Goal: Information Seeking & Learning: Check status

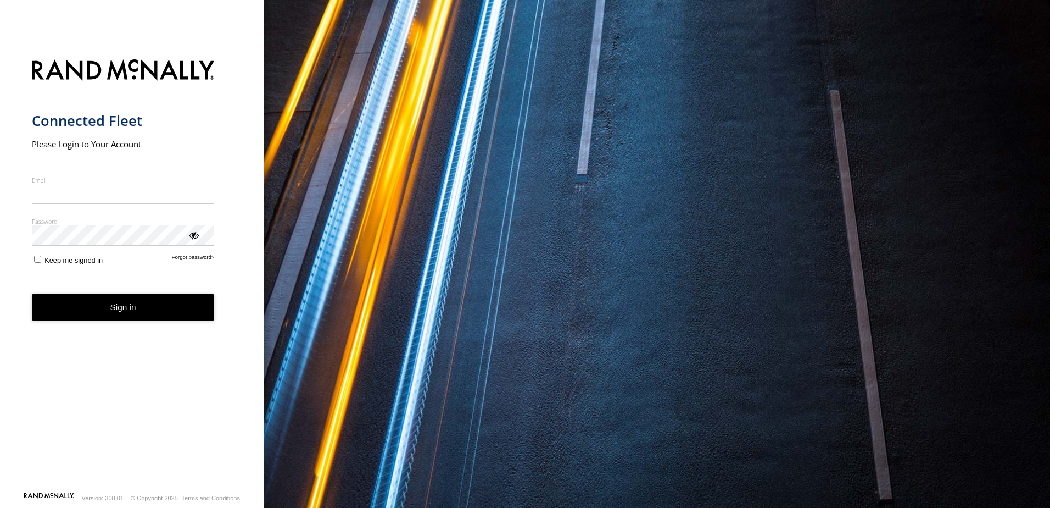
type input "**********"
click at [134, 322] on form "**********" at bounding box center [132, 272] width 201 height 438
click at [151, 307] on button "Sign in" at bounding box center [123, 307] width 183 height 27
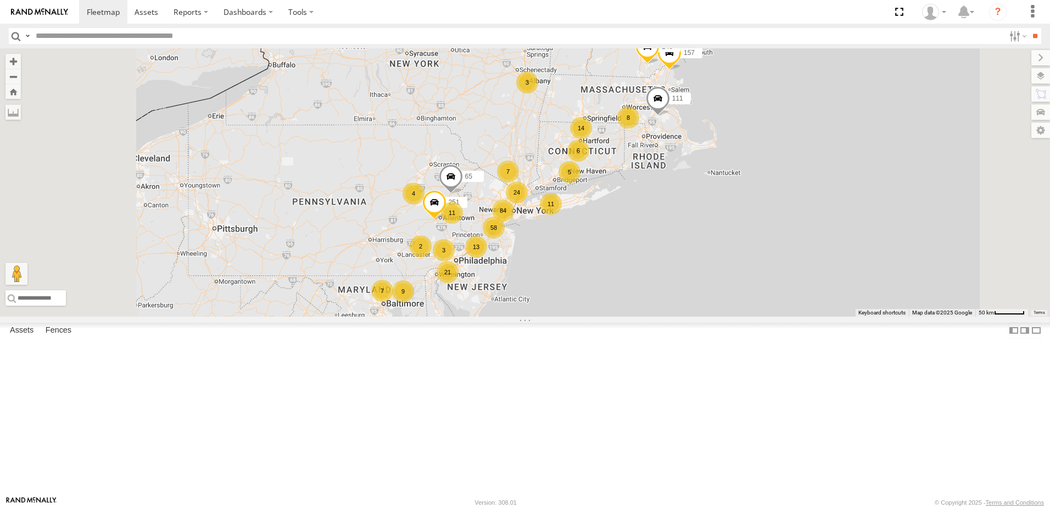
click at [60, 37] on input "text" at bounding box center [517, 36] width 973 height 16
type input "**"
click at [1029, 28] on input "**" at bounding box center [1035, 36] width 13 height 16
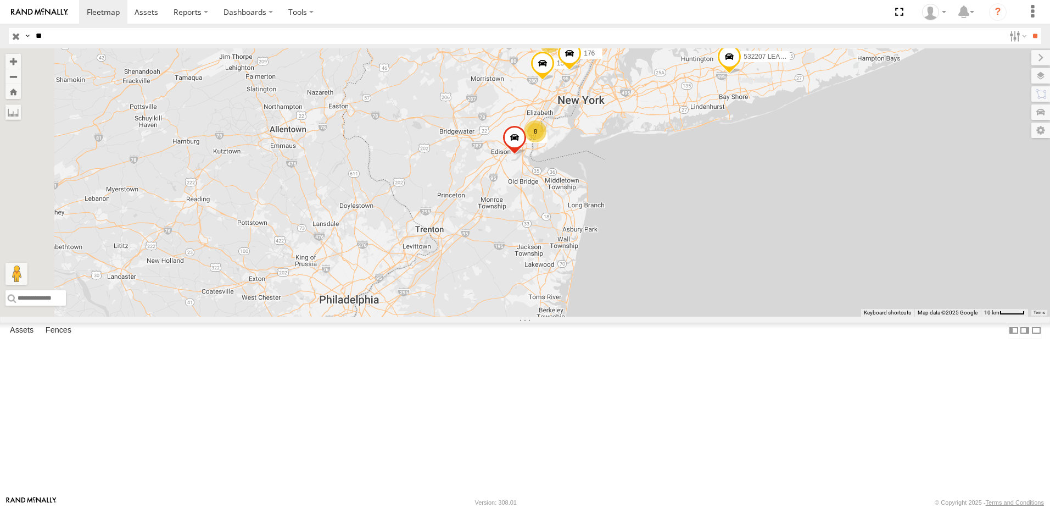
drag, startPoint x: 483, startPoint y: 319, endPoint x: 876, endPoint y: 380, distance: 397.5
click at [876, 316] on div "62 223 115 532207 LEASED 140 155 8 176 32 4" at bounding box center [525, 182] width 1050 height 268
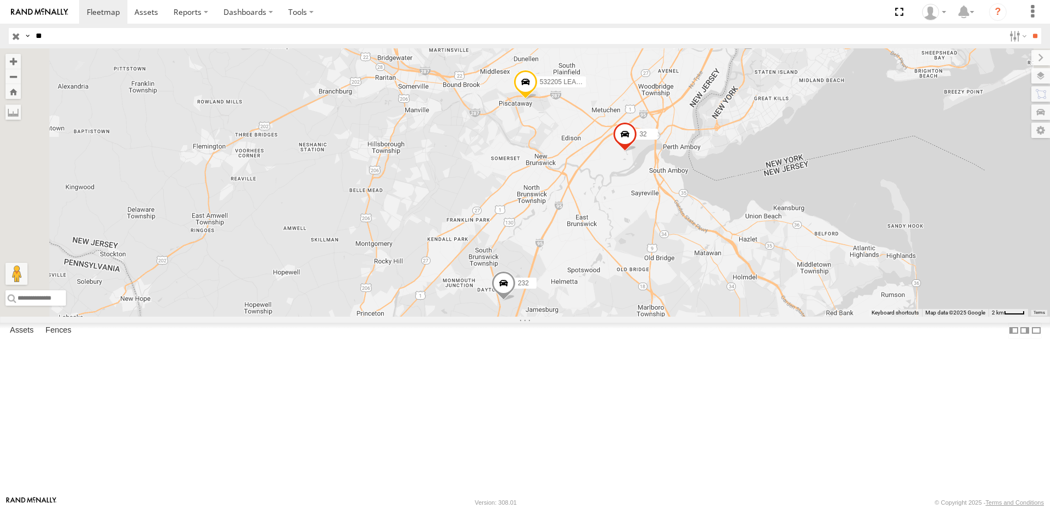
drag, startPoint x: 647, startPoint y: 167, endPoint x: 850, endPoint y: 470, distance: 365.0
click at [845, 316] on div "62 223 115 532207 LEASED 140 155 176 32 532205 LEASED 92 232" at bounding box center [525, 182] width 1050 height 268
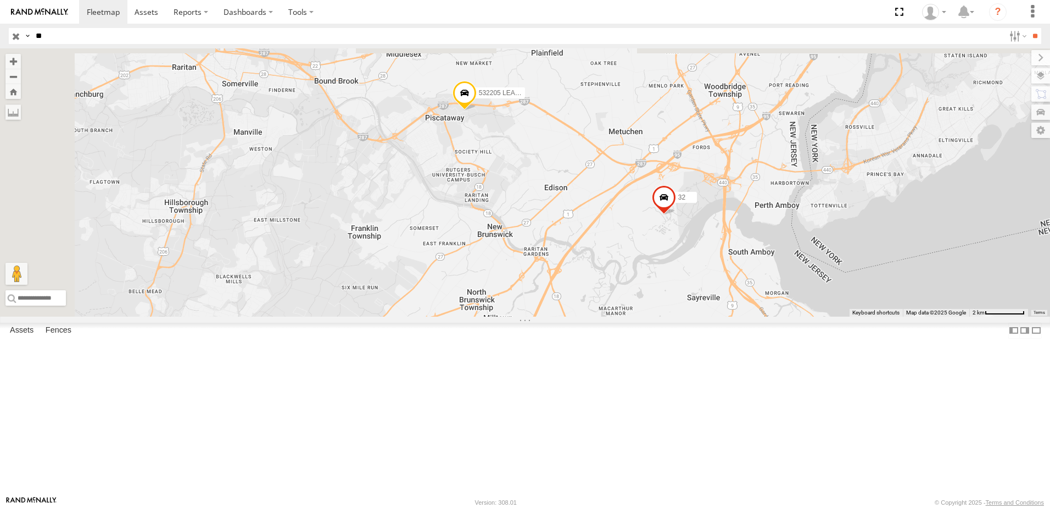
drag, startPoint x: 776, startPoint y: 253, endPoint x: 881, endPoint y: 442, distance: 216.9
click at [881, 316] on div "62 223 115 532207 LEASED 140 155 176 32 532205 LEASED 92 232" at bounding box center [525, 182] width 1050 height 268
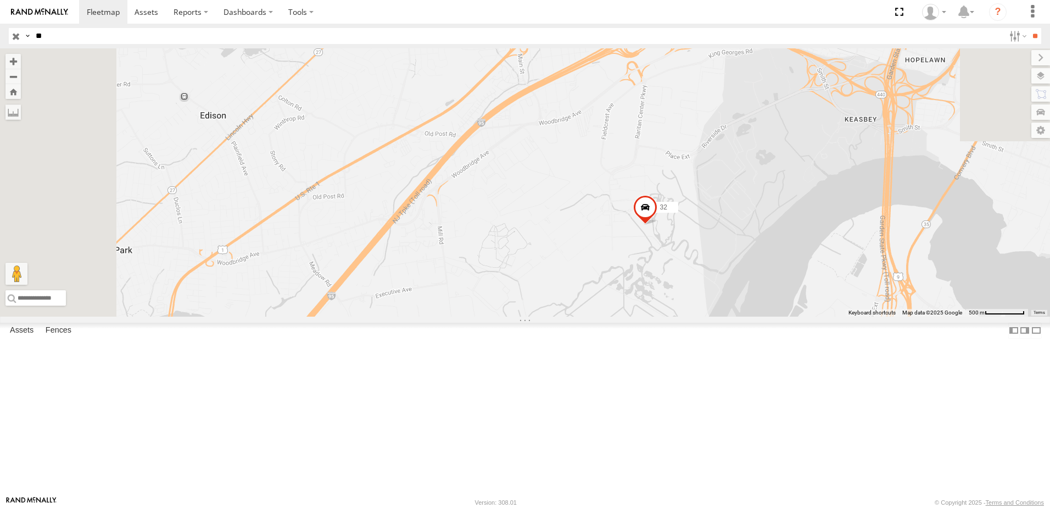
drag, startPoint x: 783, startPoint y: 270, endPoint x: 843, endPoint y: 509, distance: 246.3
click at [843, 507] on html "Dashboards ?" at bounding box center [525, 254] width 1050 height 508
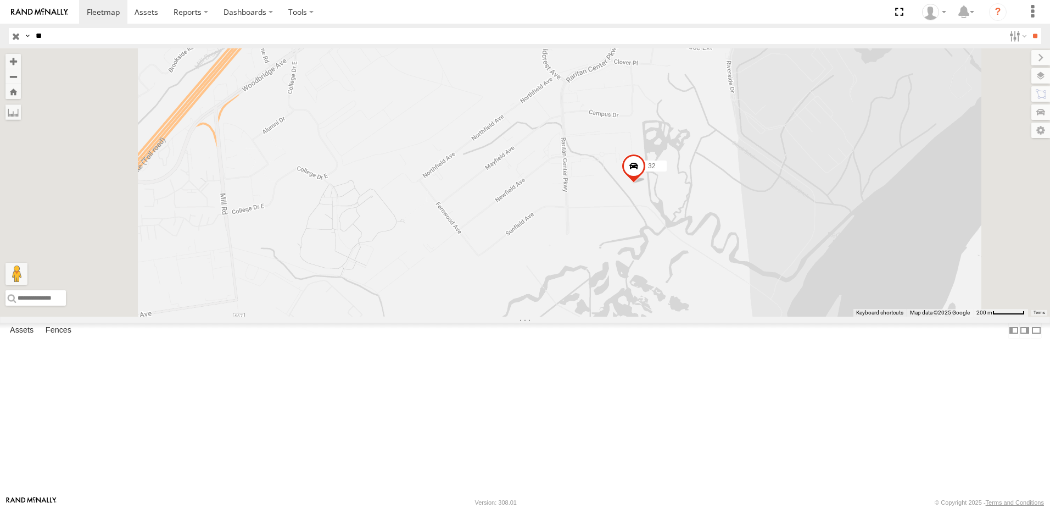
drag, startPoint x: 733, startPoint y: 305, endPoint x: 751, endPoint y: 371, distance: 68.5
click at [750, 316] on div "62 223 115 532207 LEASED 140 155 176 32 532205 LEASED 92 232" at bounding box center [525, 182] width 1050 height 268
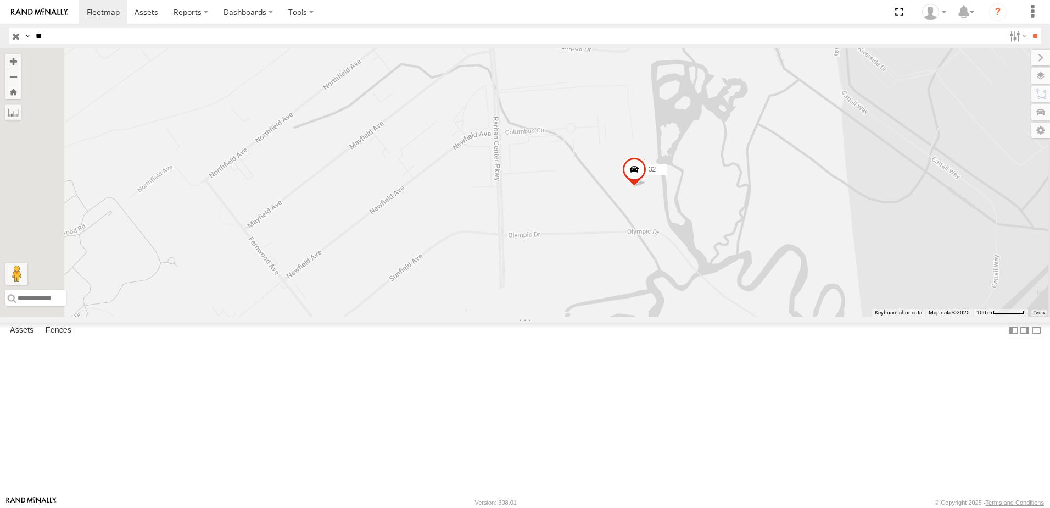
click at [647, 187] on span at bounding box center [634, 172] width 24 height 30
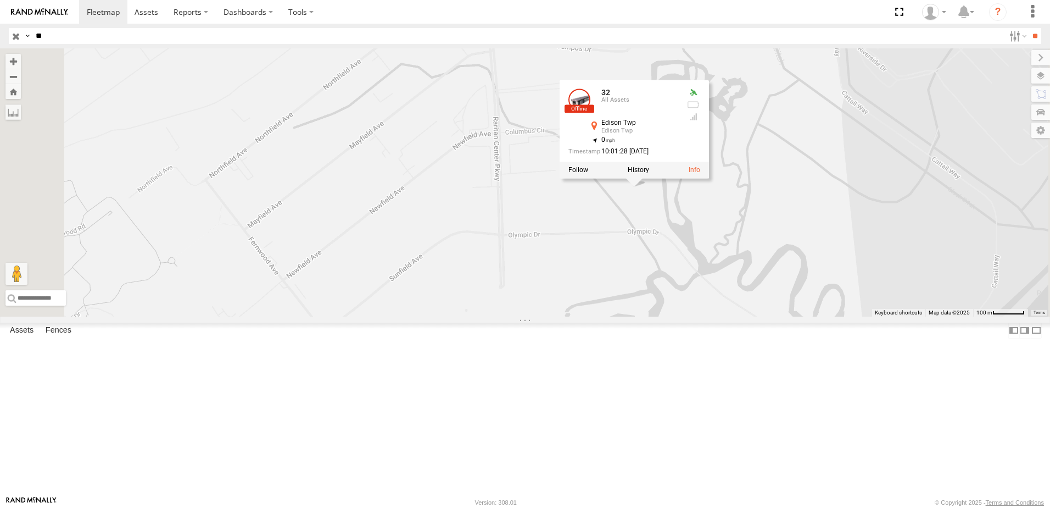
click at [591, 111] on link at bounding box center [580, 100] width 22 height 22
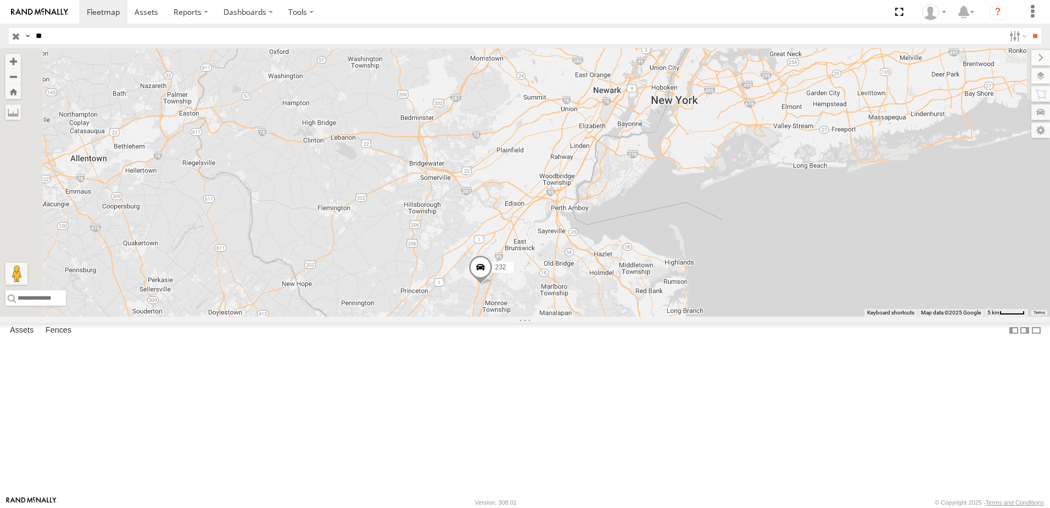
drag, startPoint x: 559, startPoint y: 199, endPoint x: 701, endPoint y: 453, distance: 291.7
click at [701, 316] on div "62 223 115 532207 LEASED 140 92 532199 LEASED 232" at bounding box center [525, 182] width 1050 height 268
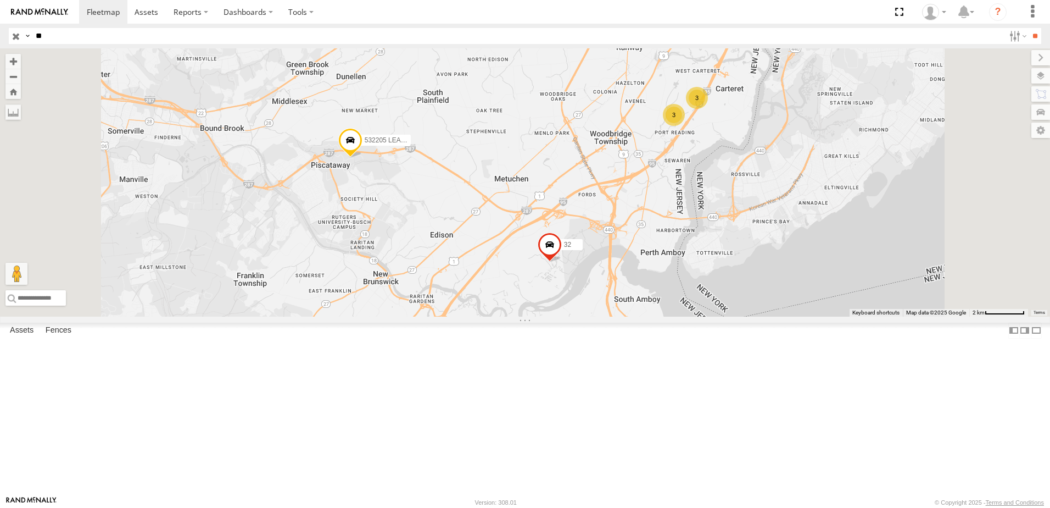
drag, startPoint x: 698, startPoint y: 354, endPoint x: 667, endPoint y: 466, distance: 115.7
click at [666, 316] on div "62 223 115 532207 LEASED 140 92 532199 LEASED 232 532205 LEASED 155 176 32 20 3…" at bounding box center [525, 182] width 1050 height 268
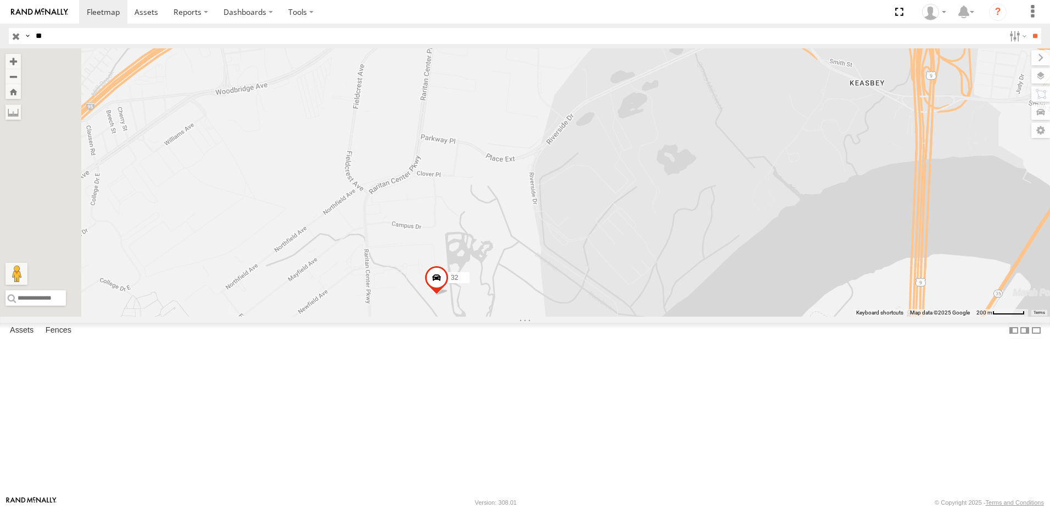
drag, startPoint x: 500, startPoint y: 381, endPoint x: 715, endPoint y: 416, distance: 217.6
click at [702, 316] on div "62 223 115 532207 LEASED 140 92 532199 LEASED 232 532205 LEASED 155 176 32 20" at bounding box center [525, 182] width 1050 height 268
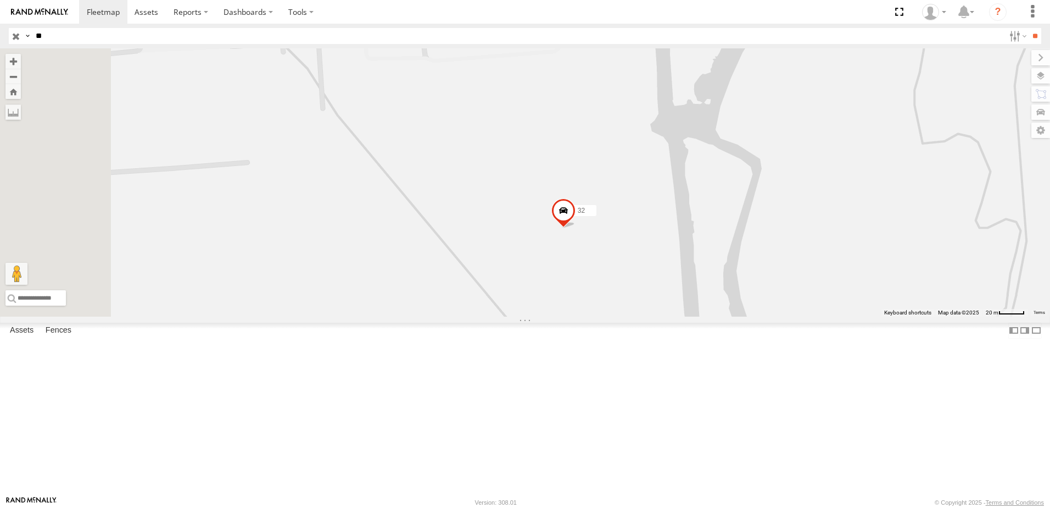
drag, startPoint x: 519, startPoint y: 316, endPoint x: 781, endPoint y: 375, distance: 269.1
click at [781, 316] on div "62 223 115 532207 LEASED 140 92 532199 LEASED 232 532205 LEASED 155 176 32 20" at bounding box center [525, 182] width 1050 height 268
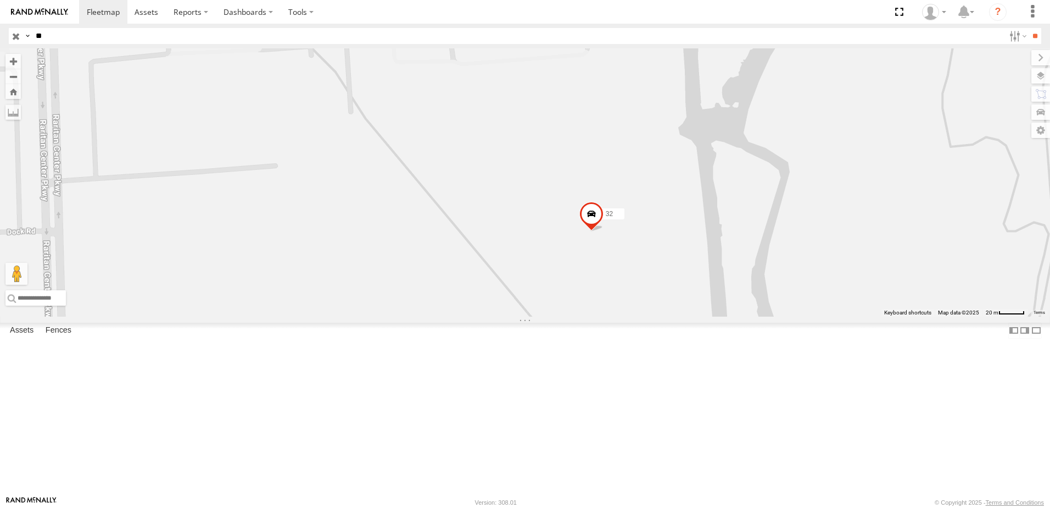
click at [50, 35] on input "**" at bounding box center [517, 36] width 973 height 16
type input "*"
click at [1029, 28] on input "**" at bounding box center [1035, 36] width 13 height 16
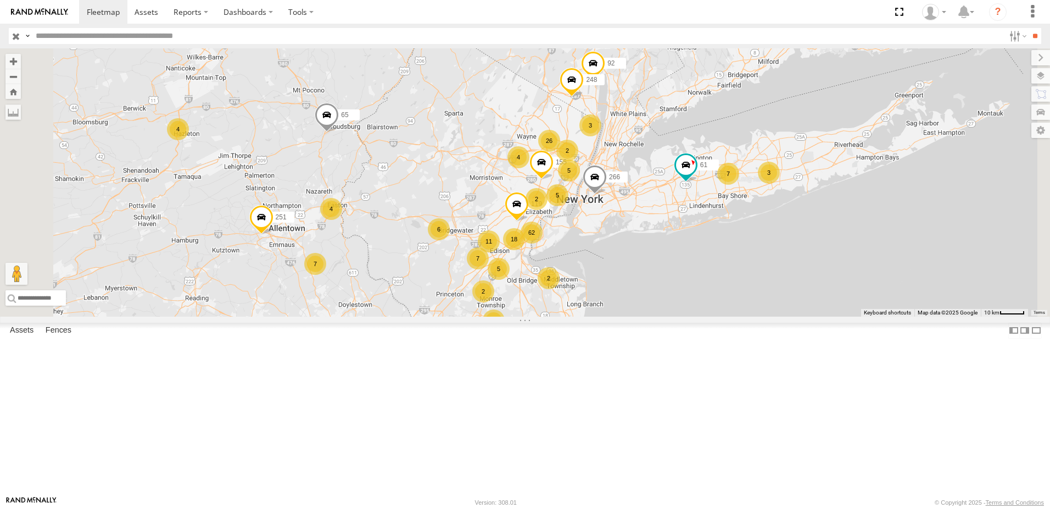
drag, startPoint x: 632, startPoint y: 242, endPoint x: 670, endPoint y: 385, distance: 147.1
click at [669, 316] on div "157 140 65 251 111 219 61 137 72 57 266 76 5 6 62 15 6 18 11 2 7 4 2 26 7 4 5 5…" at bounding box center [525, 182] width 1050 height 268
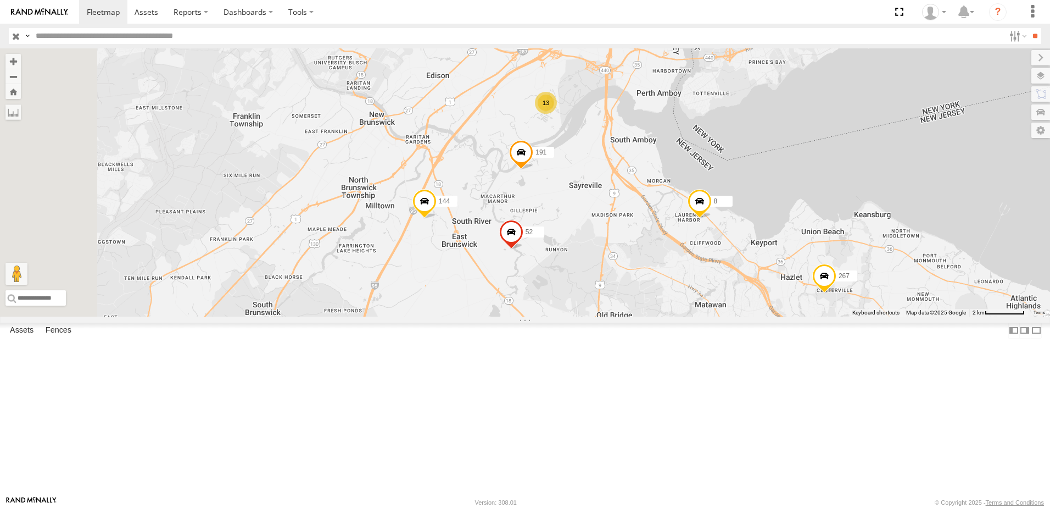
drag, startPoint x: 515, startPoint y: 347, endPoint x: 831, endPoint y: 391, distance: 319.5
click at [828, 316] on div "157 140 65 251 111 219 61 137 72 57 266 76 155 92 81 235 248 144 294 31 191 240…" at bounding box center [525, 182] width 1050 height 268
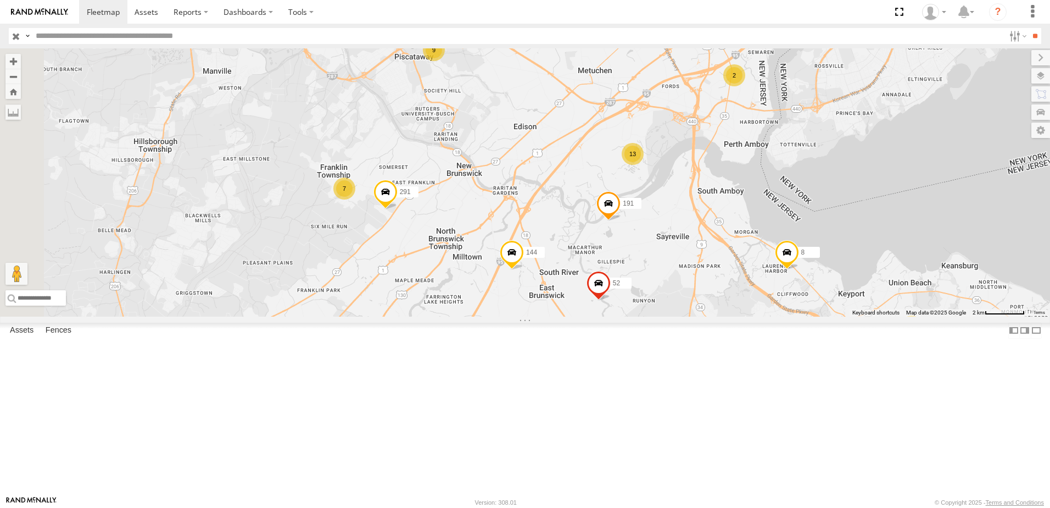
drag, startPoint x: 786, startPoint y: 251, endPoint x: 796, endPoint y: 338, distance: 87.4
click at [796, 316] on div "157 140 65 251 111 219 61 137 72 57 266 76 155 92 81 235 248 144 294 31 191 240…" at bounding box center [525, 182] width 1050 height 268
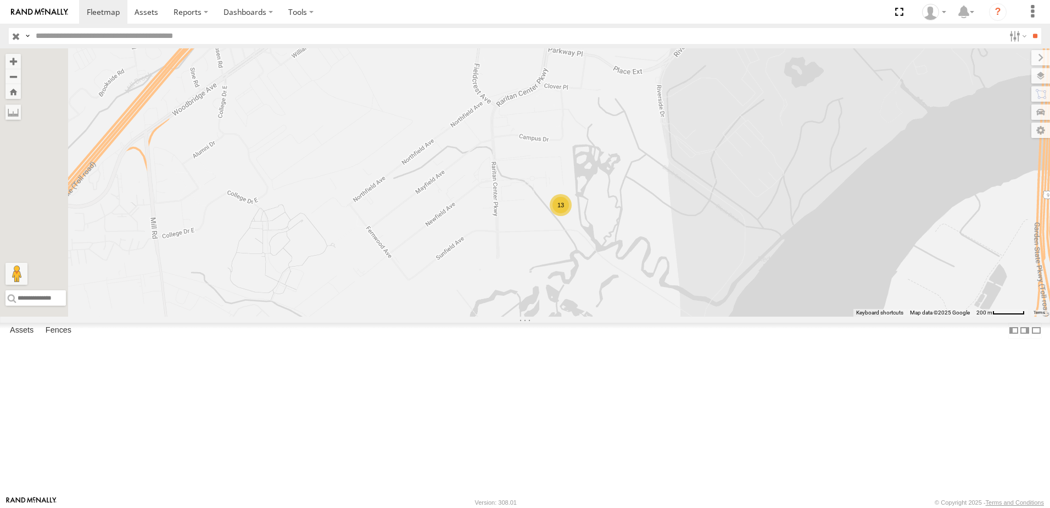
drag, startPoint x: 650, startPoint y: 224, endPoint x: 821, endPoint y: 441, distance: 276.6
click at [821, 316] on div "157 140 65 251 111 219 61 137 72 57 266 76 155 92 81 235 248 144 294 31 191 240…" at bounding box center [525, 182] width 1050 height 268
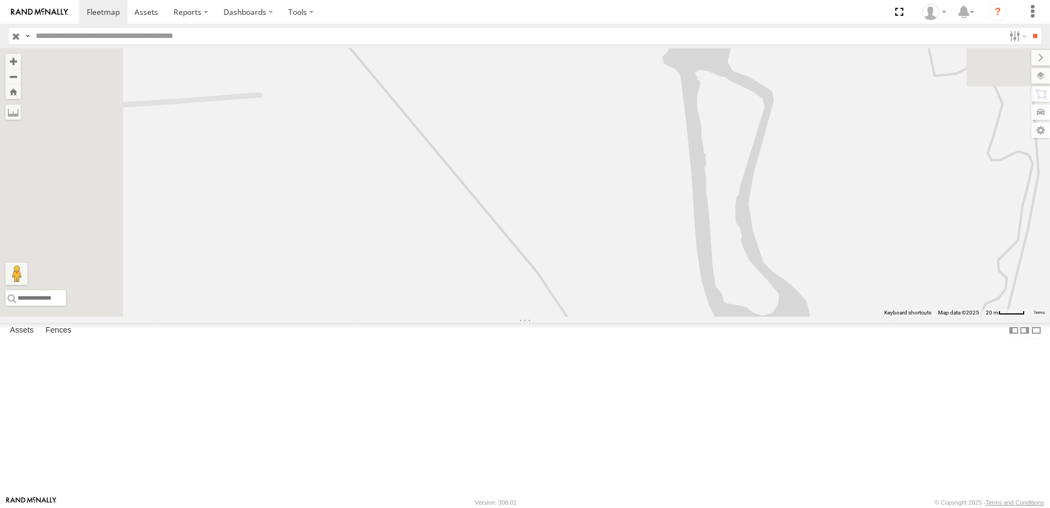
drag, startPoint x: 611, startPoint y: 218, endPoint x: 711, endPoint y: 473, distance: 273.8
click at [705, 316] on div "157 140 65 251 111 219 61 137 72 57 266 76 155 92 81 235 248 144 294 31 191 240…" at bounding box center [525, 182] width 1050 height 268
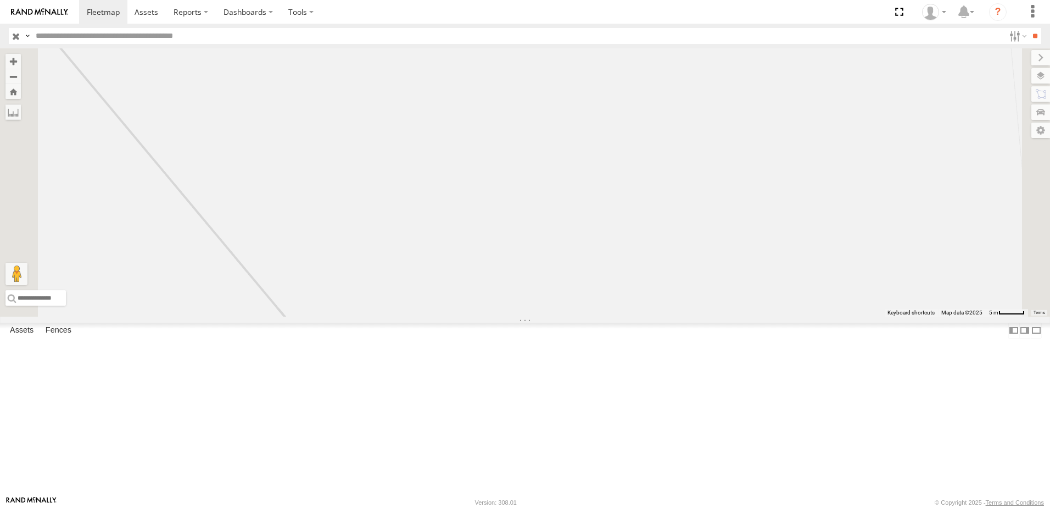
drag, startPoint x: 685, startPoint y: 183, endPoint x: 730, endPoint y: 506, distance: 325.5
click at [730, 506] on body "Dashboards" at bounding box center [525, 254] width 1050 height 508
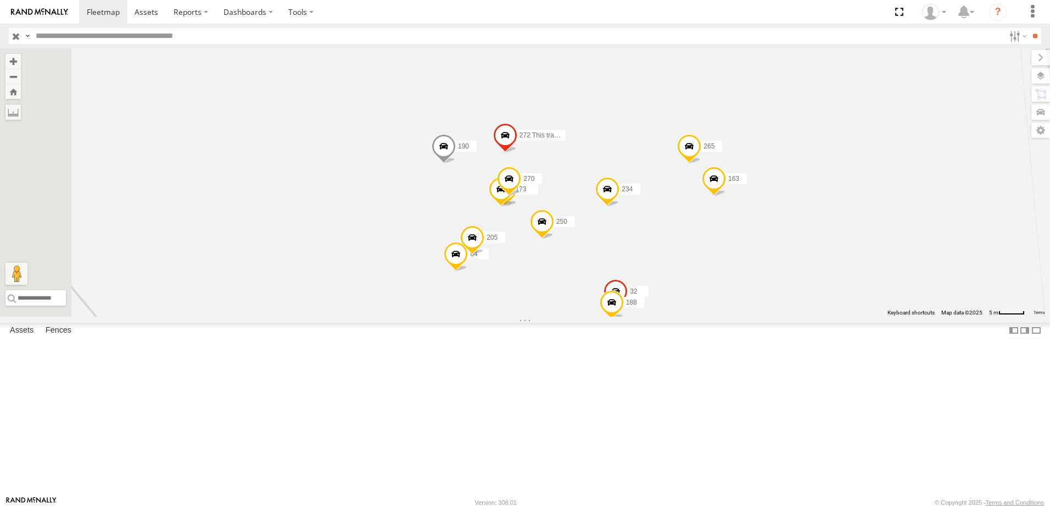
drag, startPoint x: 790, startPoint y: 297, endPoint x: 818, endPoint y: 413, distance: 119.8
click at [818, 316] on div "157 140 65 251 111 219 61 137 72 57 266 76 155 92 81 235 248 144 294 31 191 240…" at bounding box center [525, 182] width 1050 height 268
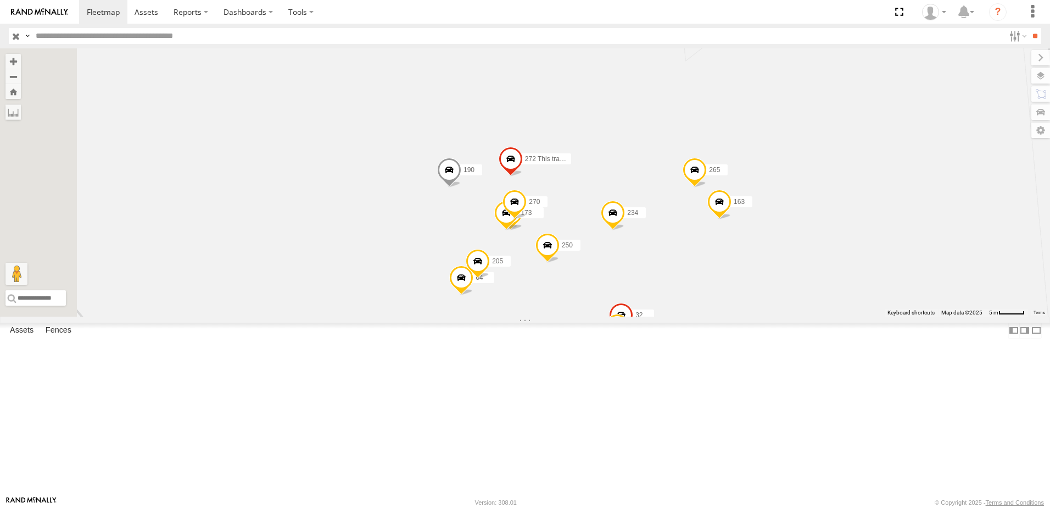
click at [523, 176] on span at bounding box center [511, 162] width 24 height 30
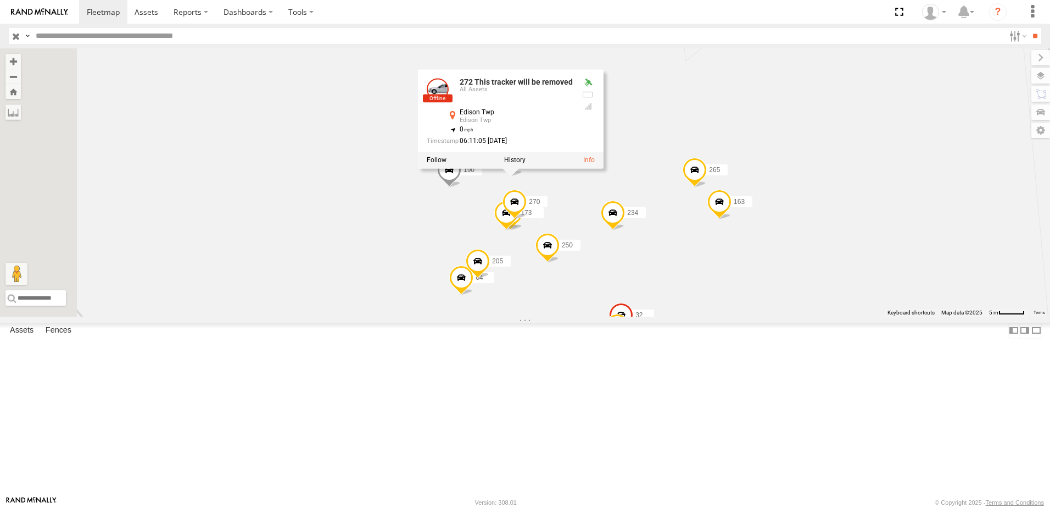
click at [847, 190] on div "157 140 65 251 111 219 61 137 72 57 266 76 155 92 81 235 248 144 294 31 191 240…" at bounding box center [525, 182] width 1050 height 268
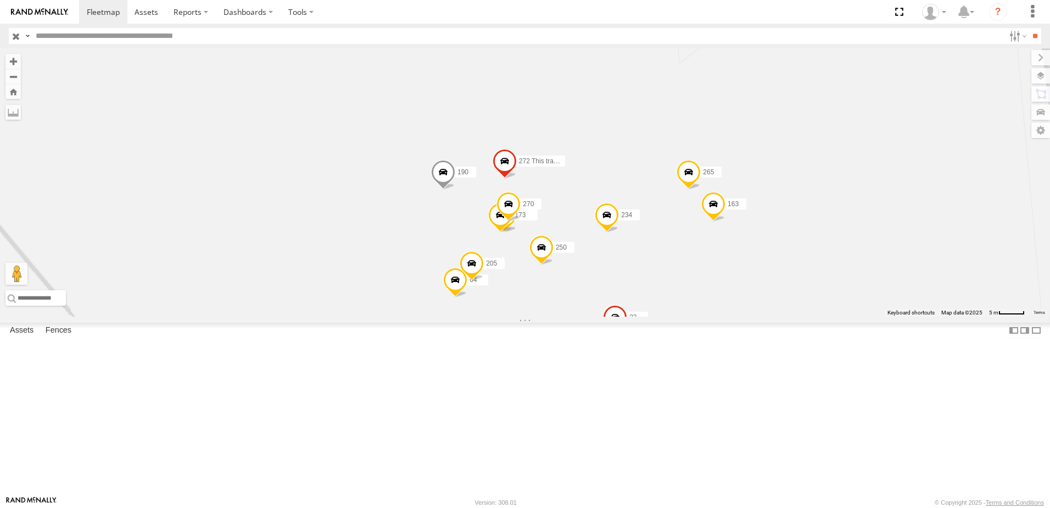
click at [467, 297] on span at bounding box center [455, 283] width 24 height 30
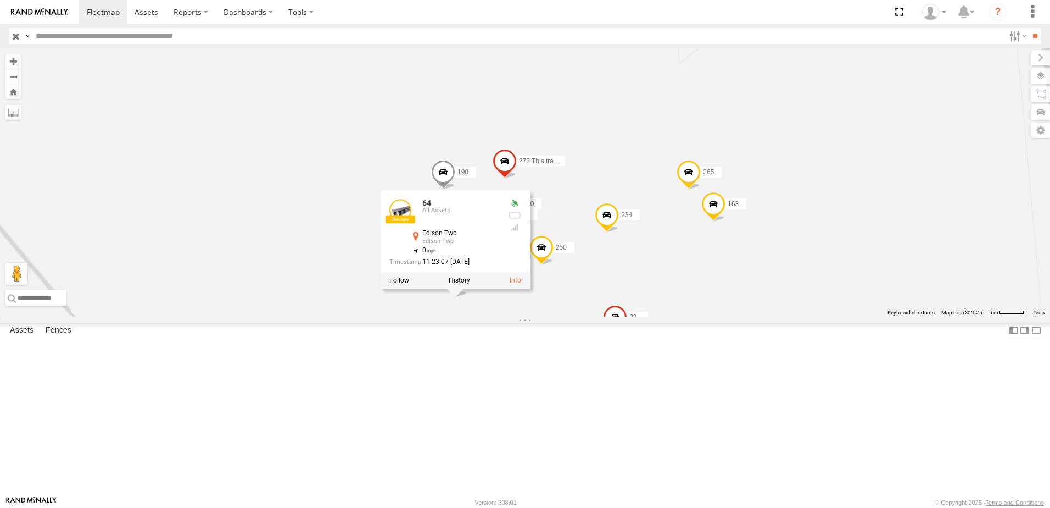
click at [632, 316] on div "157 140 65 251 111 219 61 137 72 57 266 76 155 92 81 235 248 144 294 31 191 240…" at bounding box center [525, 182] width 1050 height 268
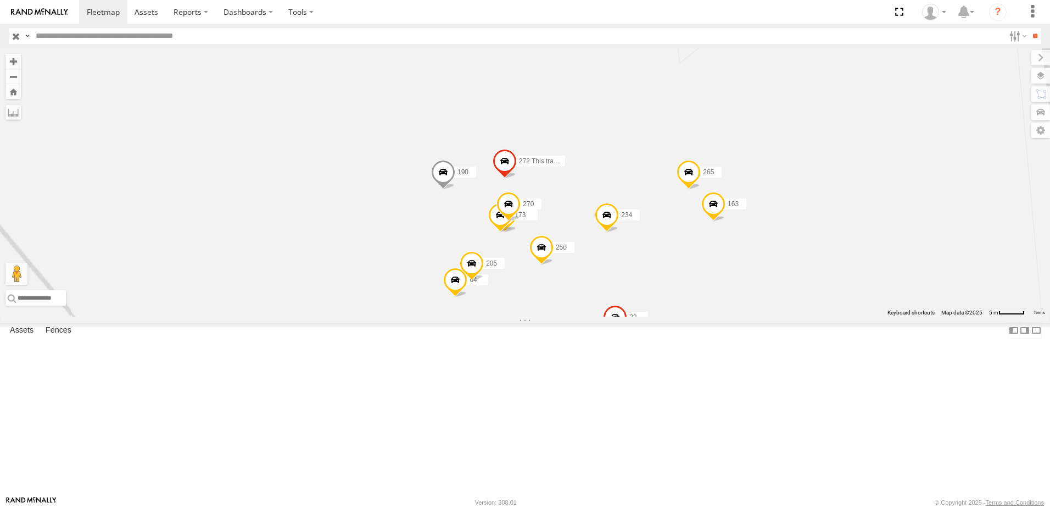
click at [513, 232] on span at bounding box center [500, 218] width 24 height 30
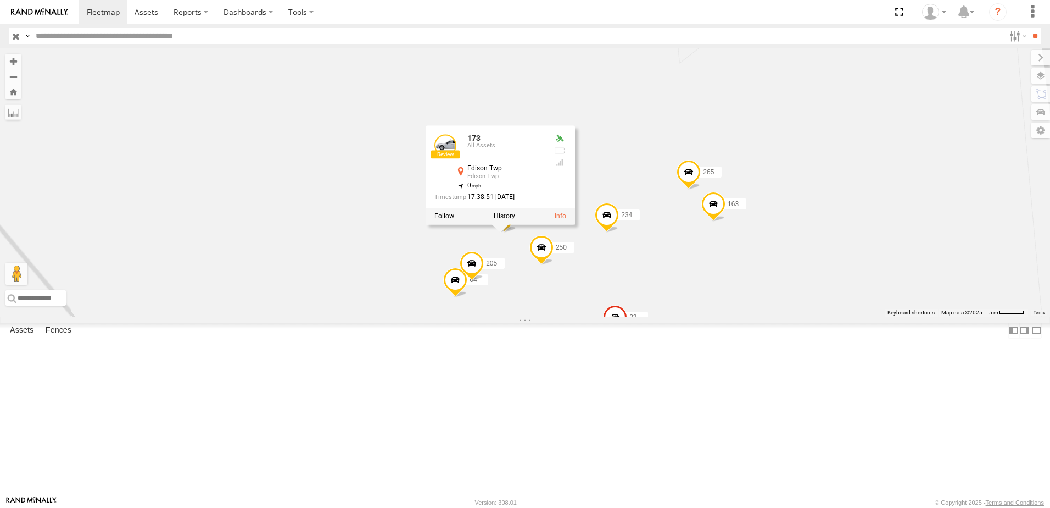
click at [546, 316] on div "157 140 65 251 111 219 61 137 72 57 266 76 155 92 81 235 248 144 294 31 191 240…" at bounding box center [525, 182] width 1050 height 268
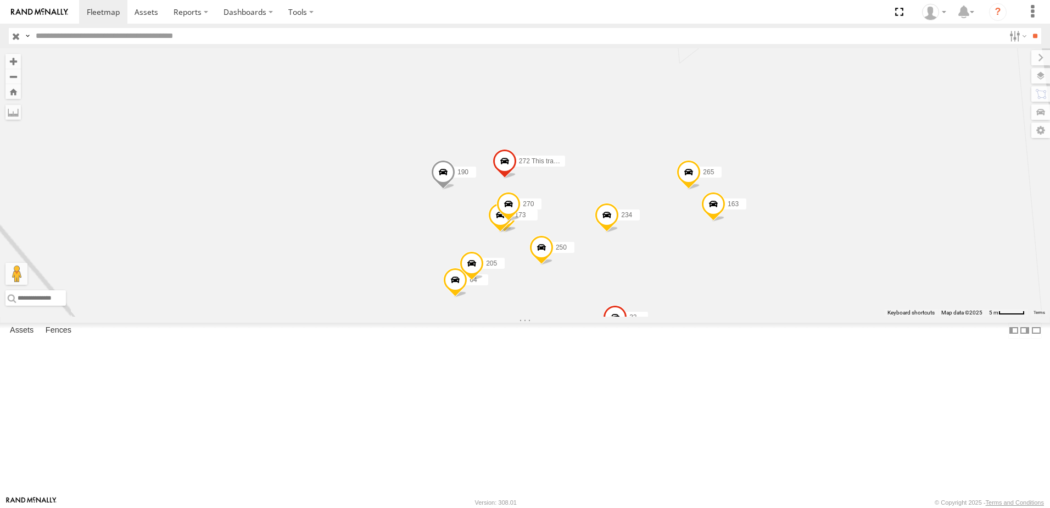
click at [513, 232] on span at bounding box center [500, 218] width 24 height 30
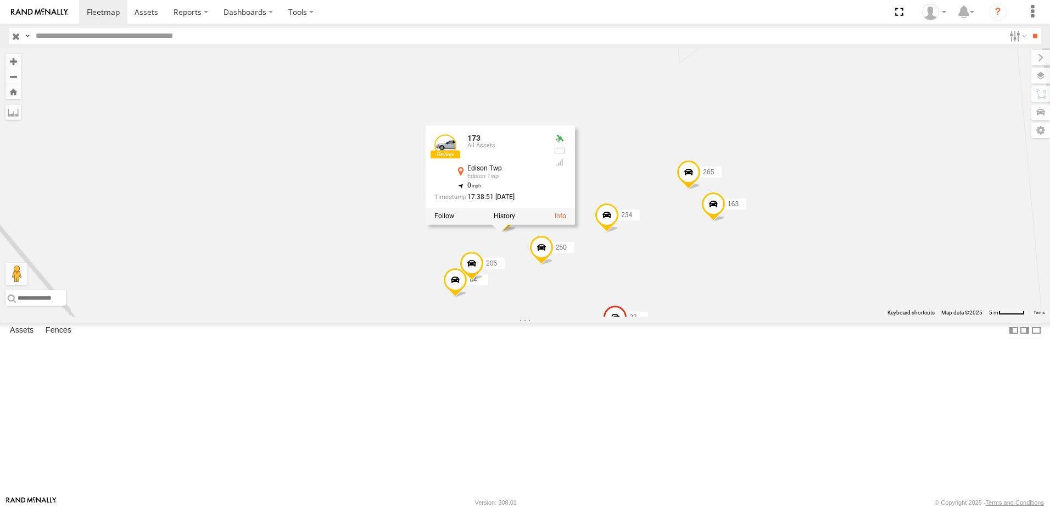
click at [649, 316] on div "157 140 65 251 111 219 61 137 72 57 266 76 155 92 81 235 248 144 294 31 191 240…" at bounding box center [525, 182] width 1050 height 268
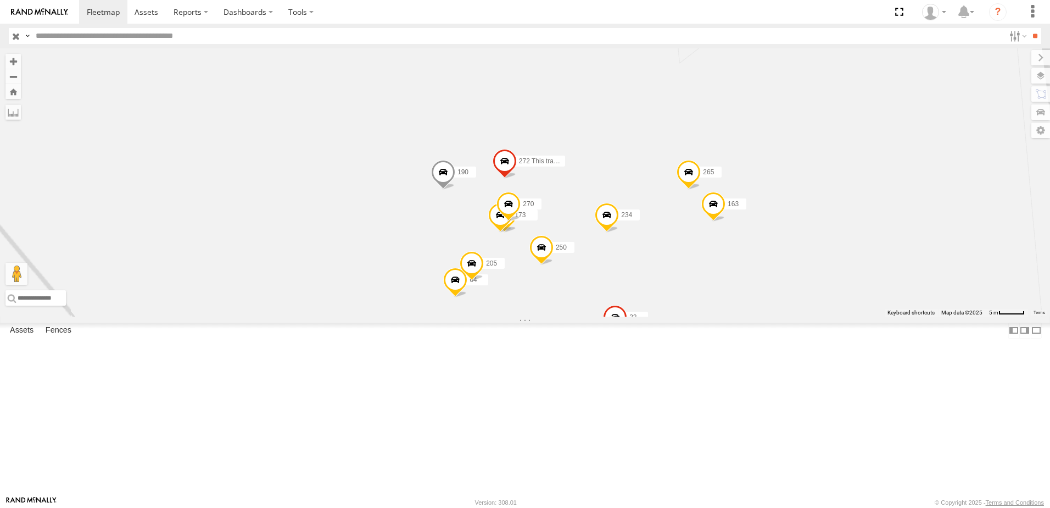
click at [513, 232] on span at bounding box center [500, 218] width 24 height 30
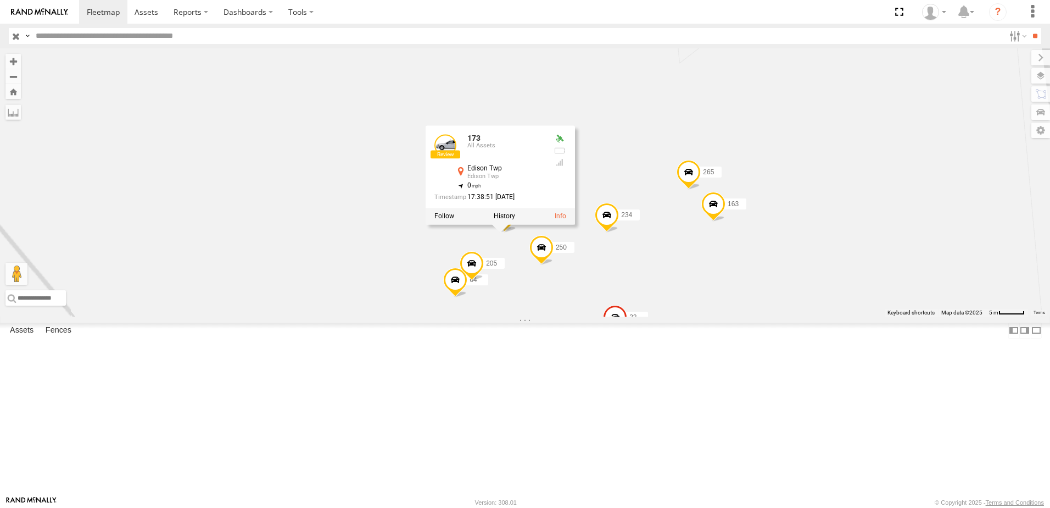
click at [642, 316] on div "157 140 65 251 111 219 61 137 72 57 266 76 155 92 81 235 248 144 294 31 191 240…" at bounding box center [525, 182] width 1050 height 268
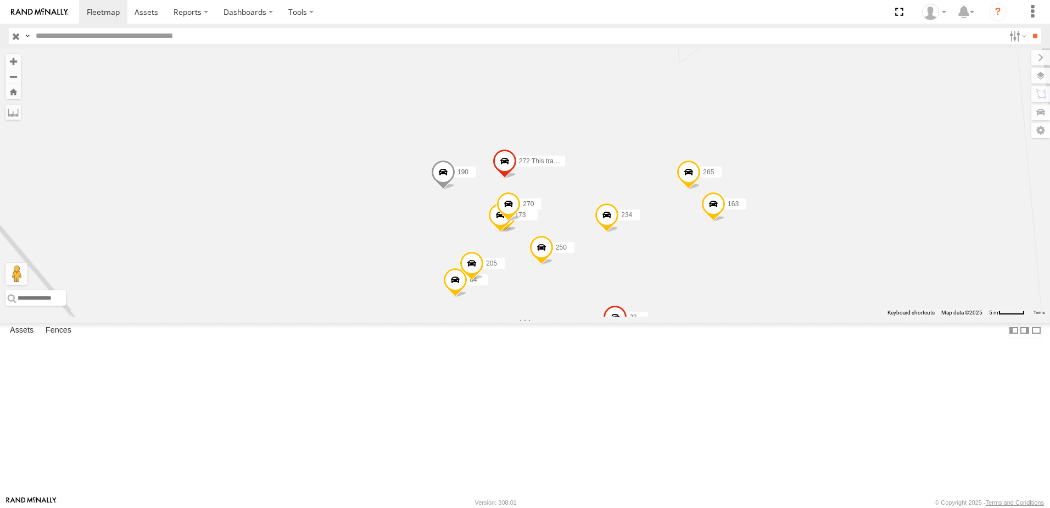
click at [521, 222] on span at bounding box center [509, 207] width 24 height 30
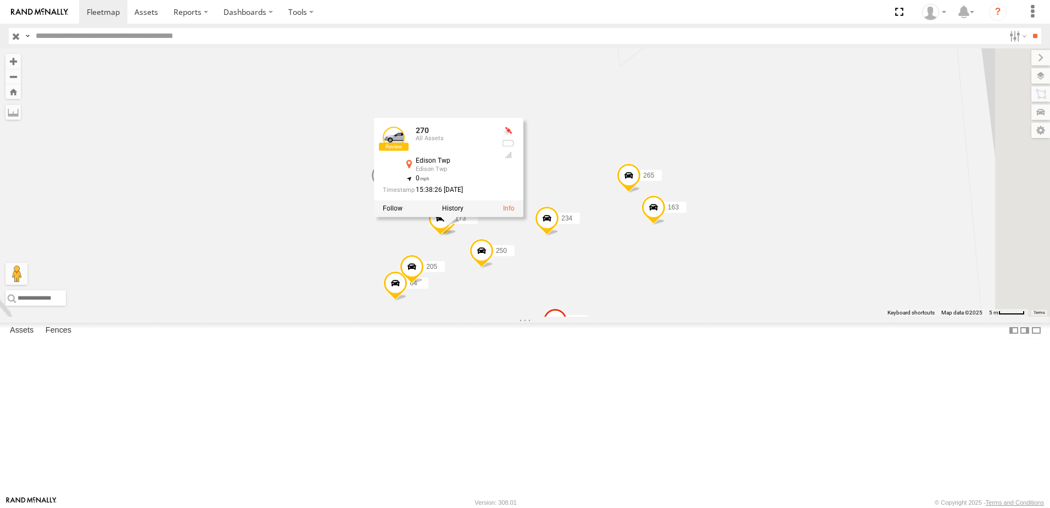
drag, startPoint x: 872, startPoint y: 367, endPoint x: 751, endPoint y: 372, distance: 121.0
click at [754, 316] on div "157 140 65 251 111 219 61 137 72 57 266 76 155 92 81 235 248 144 294 31 191 240…" at bounding box center [525, 182] width 1050 height 268
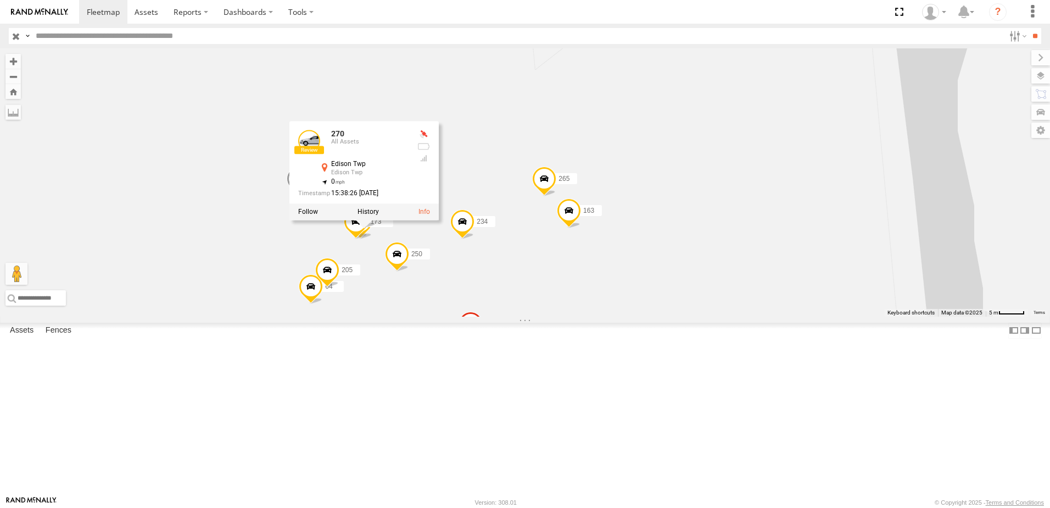
click at [409, 271] on span at bounding box center [397, 257] width 24 height 30
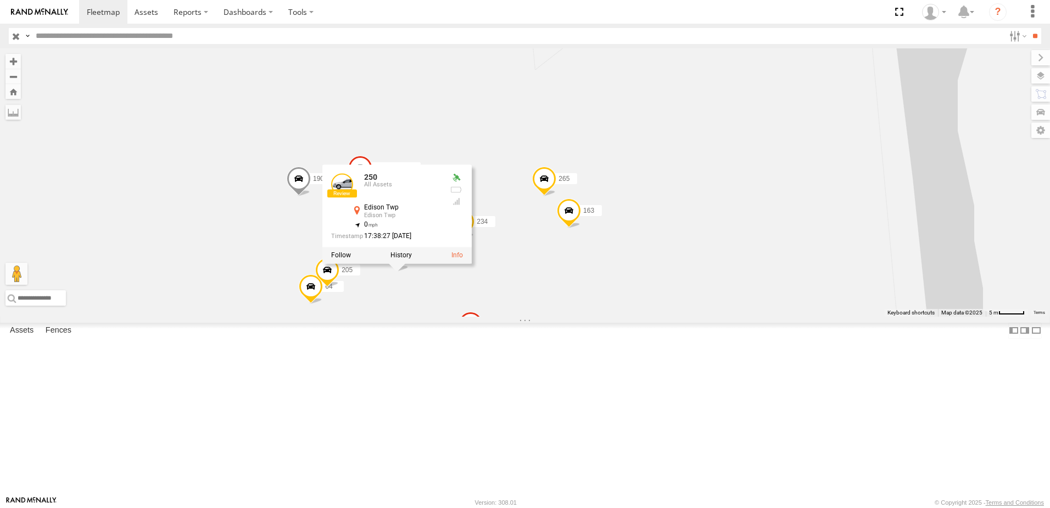
click at [526, 316] on div "157 140 65 251 111 219 61 137 72 57 266 76 155 92 81 235 248 144 294 31 191 240…" at bounding box center [525, 182] width 1050 height 268
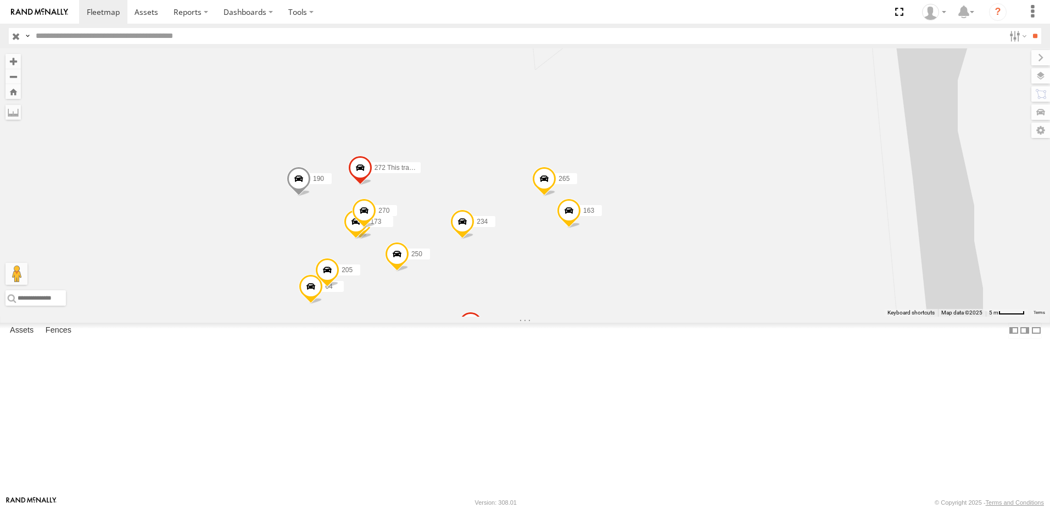
click at [368, 239] on span at bounding box center [356, 224] width 24 height 30
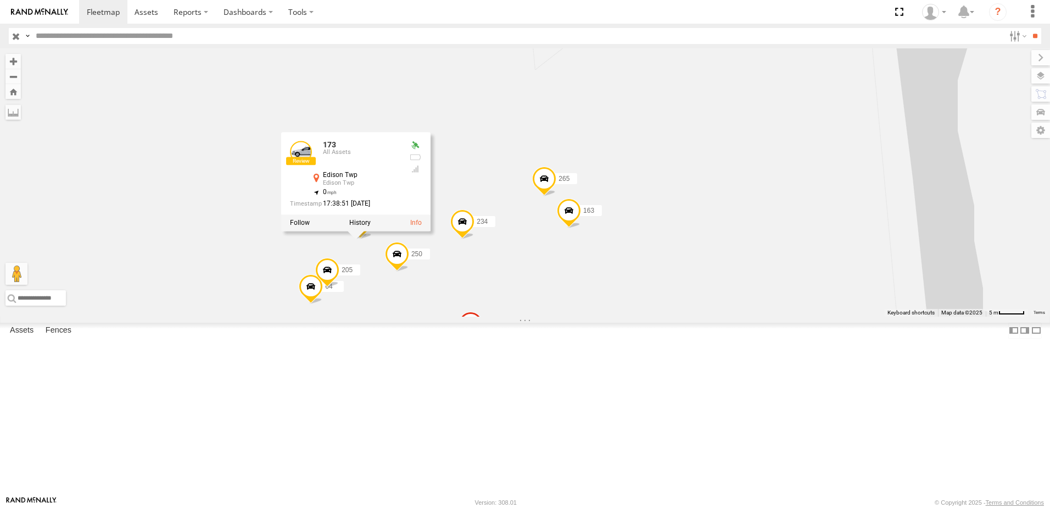
click at [510, 316] on div "157 140 65 251 111 219 61 137 72 57 266 76 155 92 81 235 248 144 294 31 191 240…" at bounding box center [525, 182] width 1050 height 268
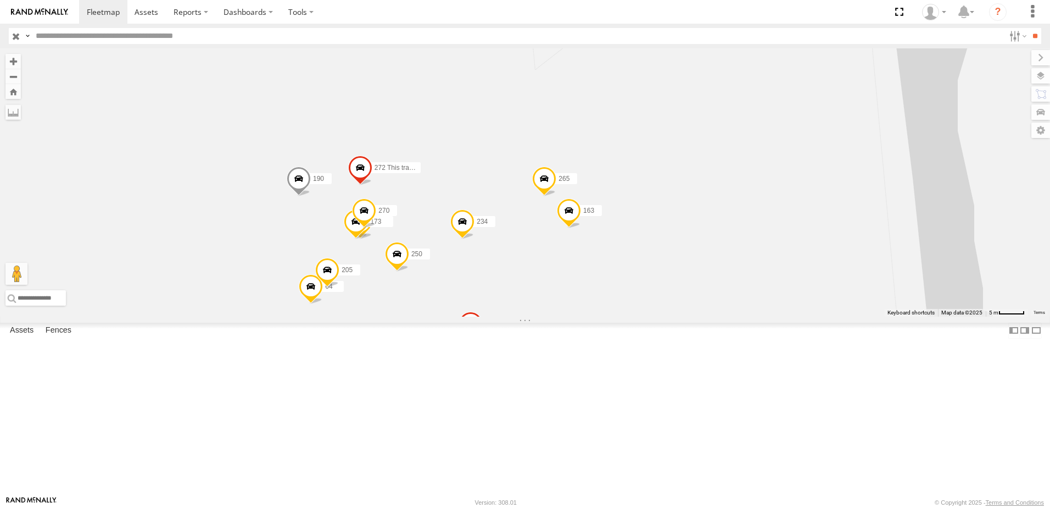
click at [368, 239] on span at bounding box center [356, 224] width 24 height 30
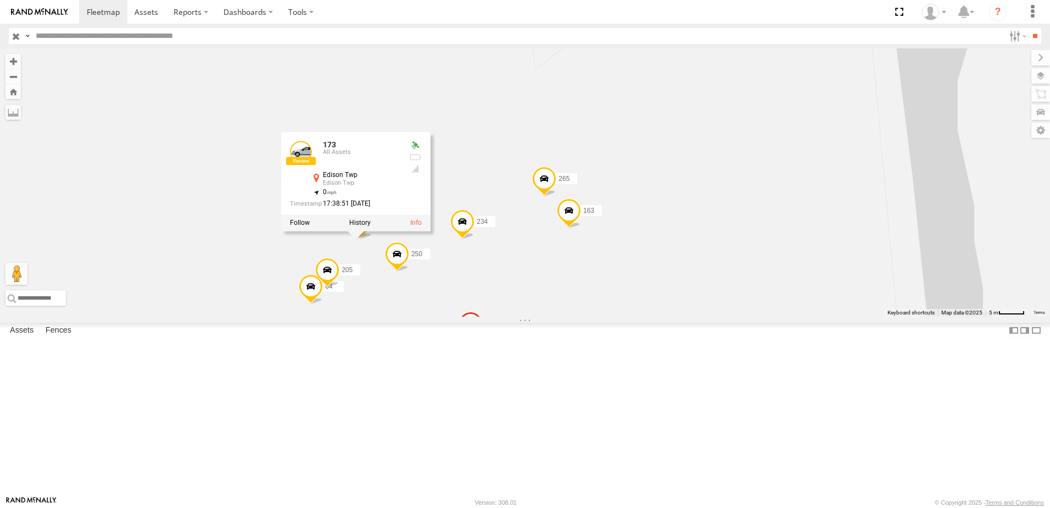
click at [510, 316] on div "157 140 65 251 111 219 61 137 72 57 266 76 155 92 81 235 248 144 294 31 191 240…" at bounding box center [525, 182] width 1050 height 268
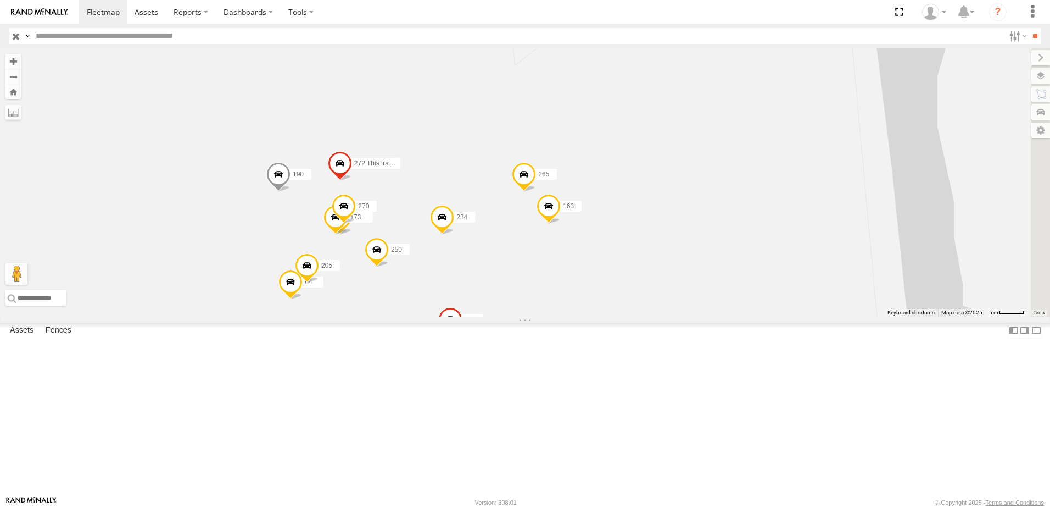
drag, startPoint x: 488, startPoint y: 313, endPoint x: 467, endPoint y: 308, distance: 21.9
click at [348, 235] on span at bounding box center [336, 220] width 24 height 30
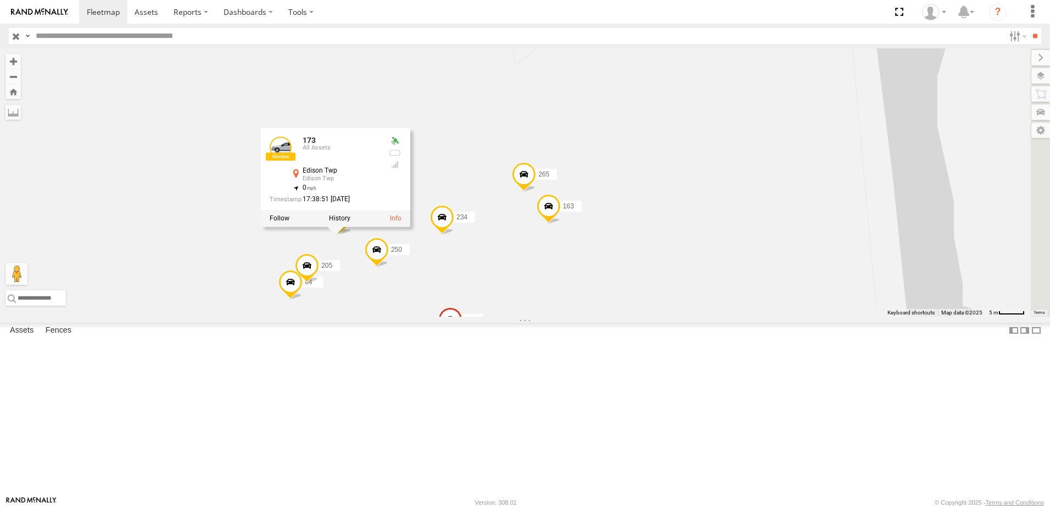
drag, startPoint x: 483, startPoint y: 352, endPoint x: 482, endPoint y: 345, distance: 6.7
click at [484, 316] on div "157 140 65 251 111 219 61 137 72 57 266 76 155 92 81 235 248 144 294 31 191 240…" at bounding box center [525, 182] width 1050 height 268
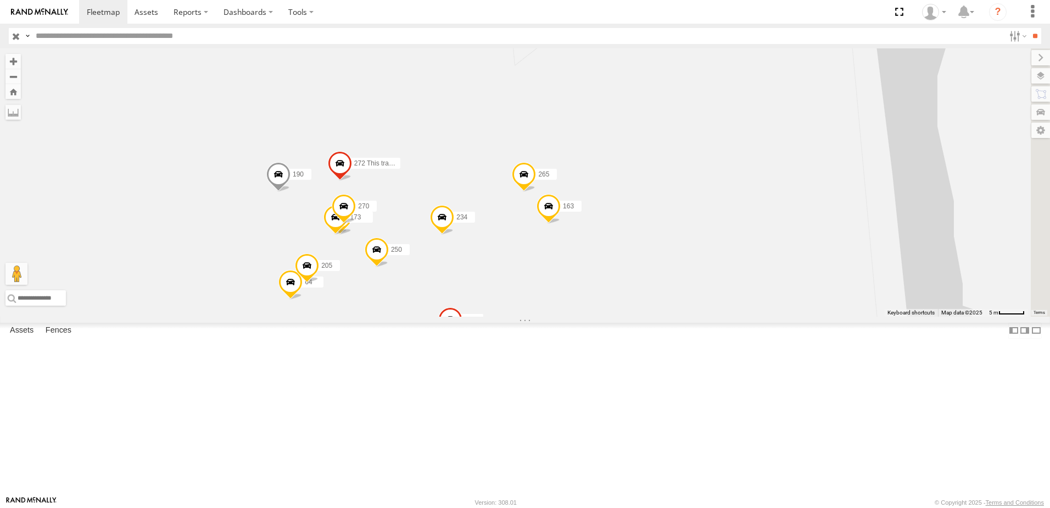
click at [348, 235] on span at bounding box center [336, 220] width 24 height 30
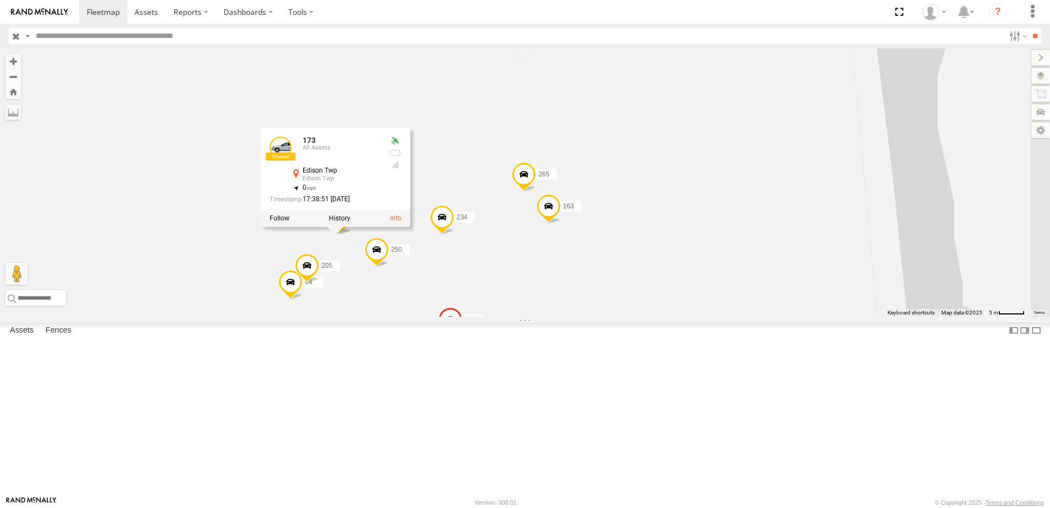
click at [489, 316] on div "157 140 65 251 111 219 61 137 72 57 266 76 155 92 81 235 248 144 294 31 191 240…" at bounding box center [525, 182] width 1050 height 268
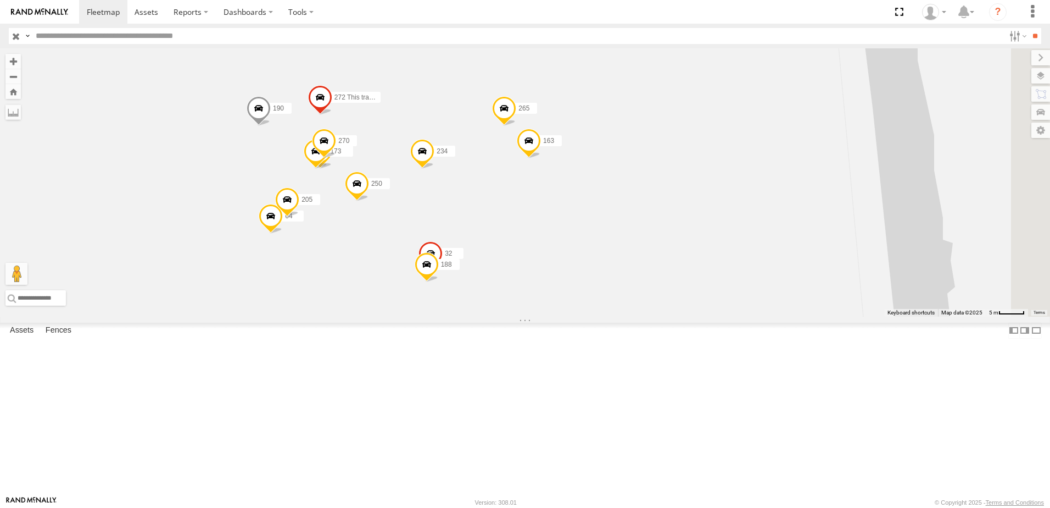
drag, startPoint x: 521, startPoint y: 233, endPoint x: 478, endPoint y: 331, distance: 106.5
click at [478, 316] on div "157 140 65 251 111 219 61 137 72 57 266 76 155 92 81 235 248 144 294 31 191 240…" at bounding box center [525, 182] width 1050 height 268
click at [516, 126] on span at bounding box center [504, 111] width 24 height 30
